Goal: Find specific page/section: Find specific page/section

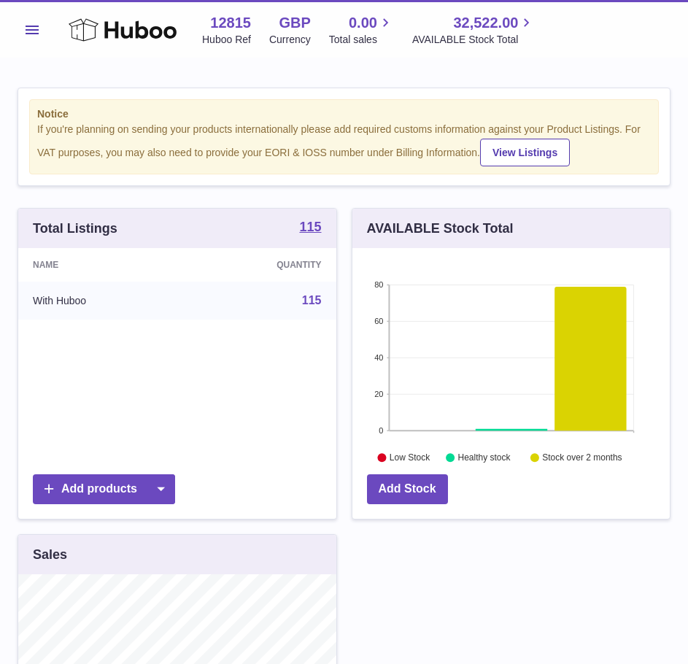
scroll to position [228, 317]
click at [23, 37] on button "Menu" at bounding box center [32, 29] width 29 height 29
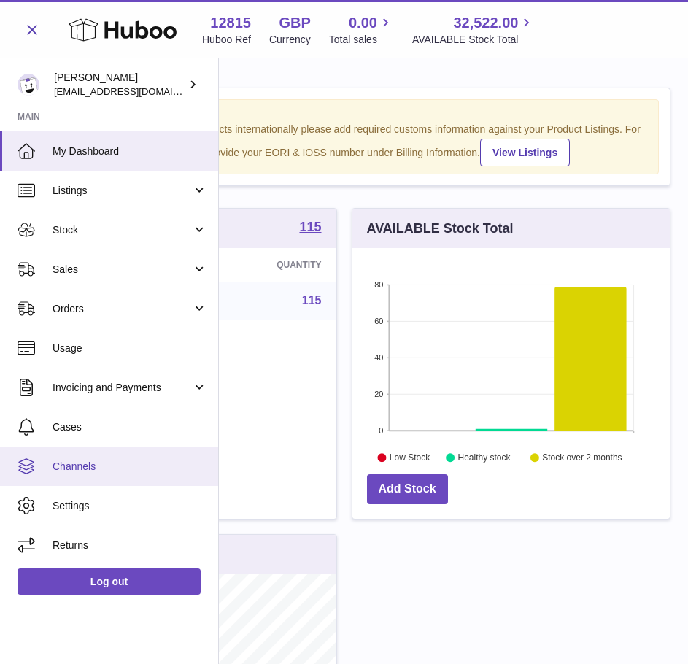
click at [96, 461] on span "Channels" at bounding box center [130, 467] width 155 height 14
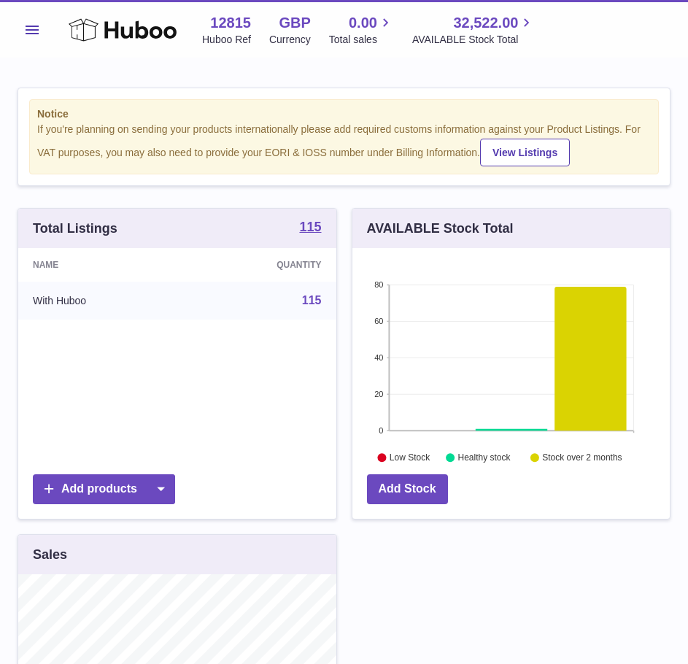
scroll to position [228, 317]
